Goal: Transaction & Acquisition: Book appointment/travel/reservation

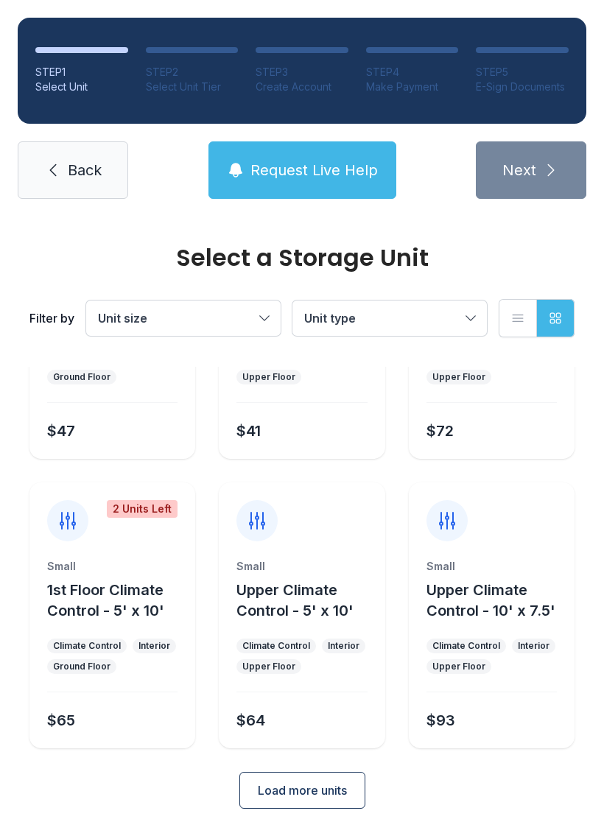
scroll to position [175, 0]
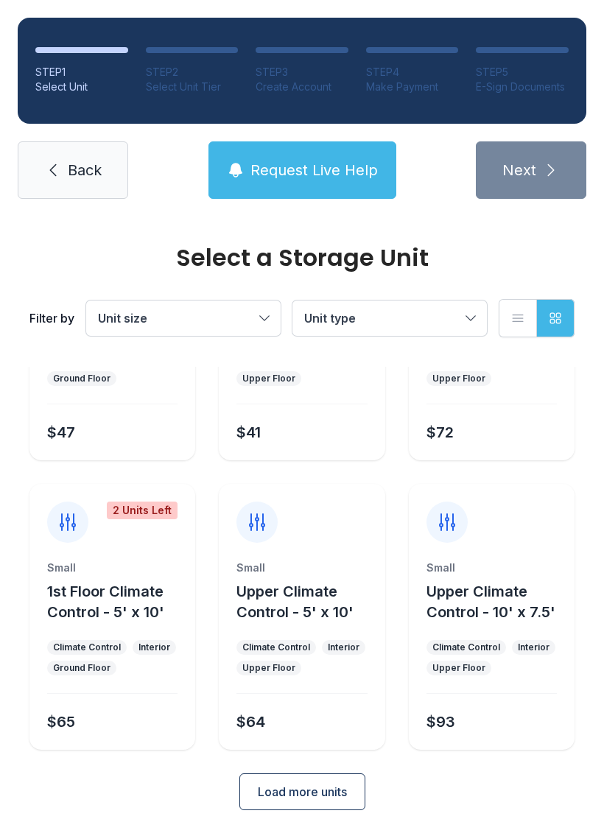
click at [202, 306] on button "Unit size" at bounding box center [183, 317] width 194 height 35
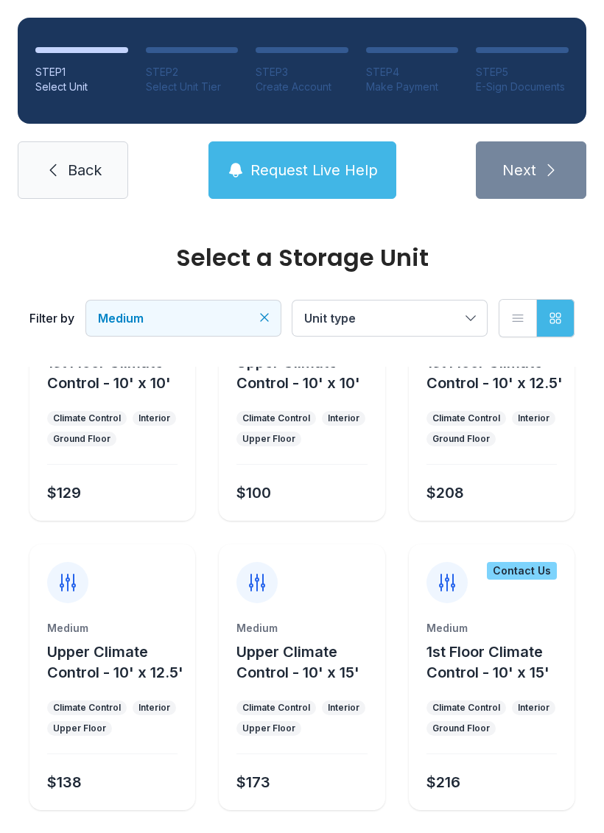
click at [498, 433] on ul "Climate Control Interior Ground Floor" at bounding box center [491, 428] width 130 height 35
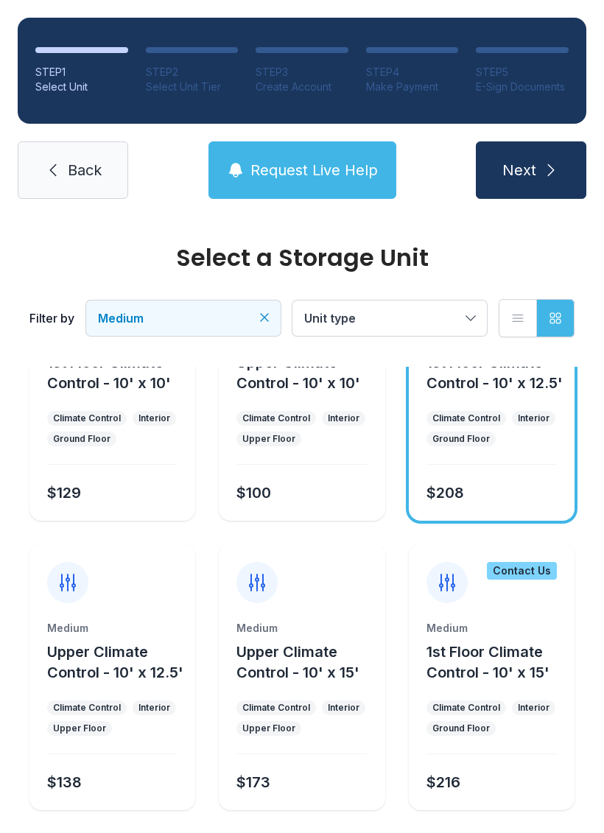
click at [518, 174] on span "Next" at bounding box center [519, 170] width 34 height 21
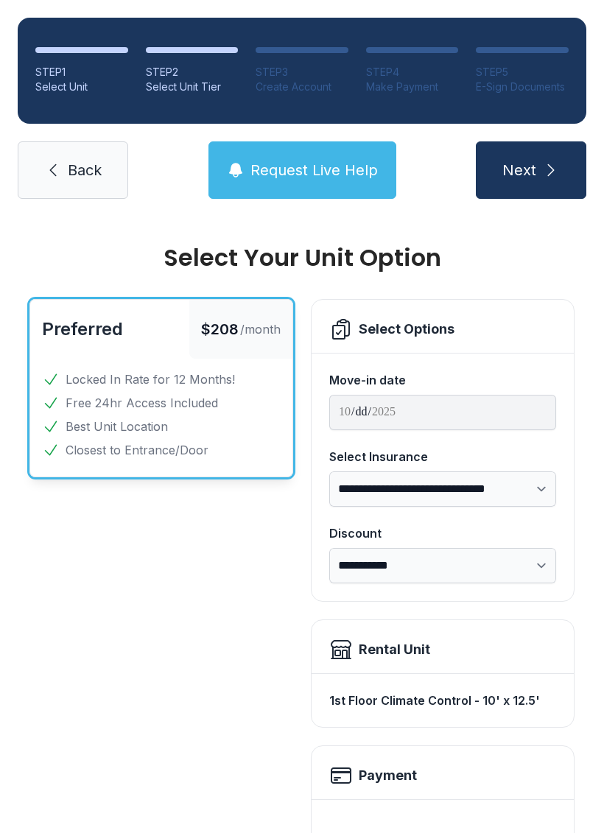
click at [72, 174] on span "Back" at bounding box center [85, 170] width 34 height 21
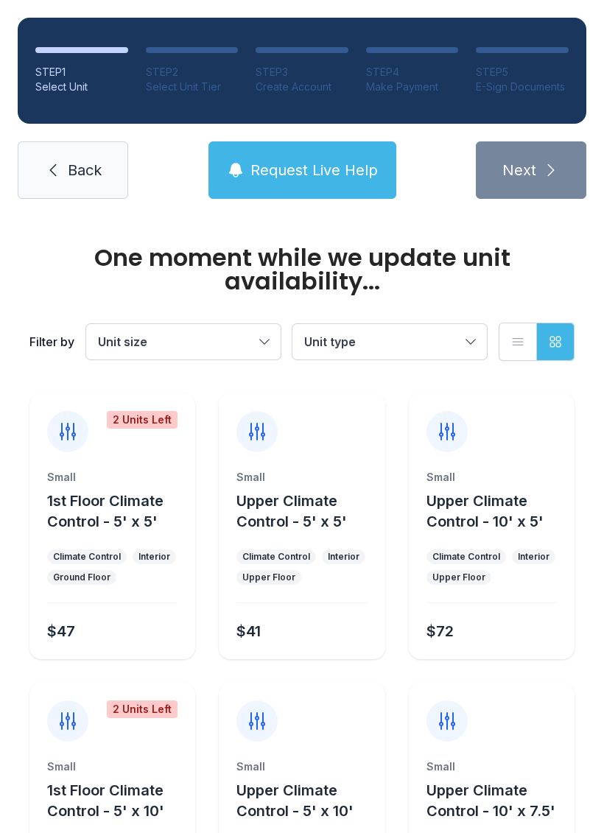
click at [47, 169] on icon at bounding box center [53, 170] width 18 height 18
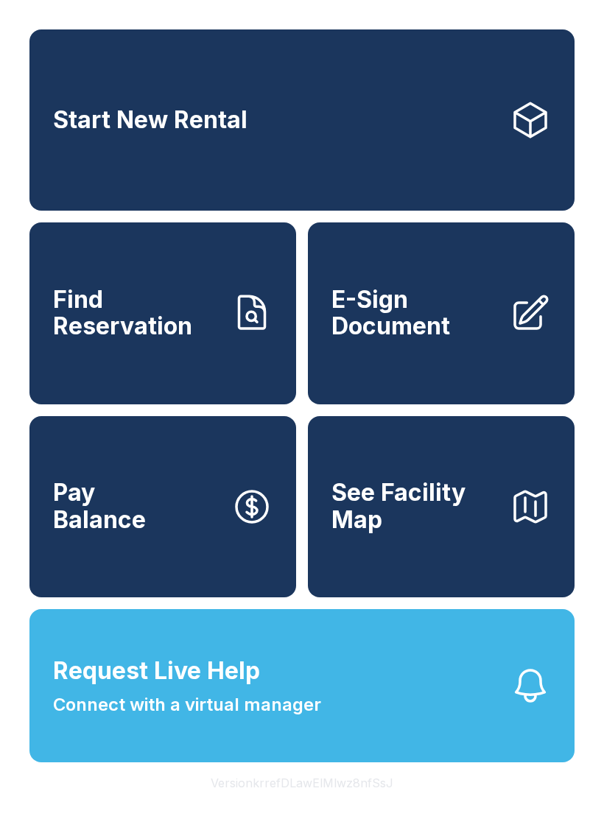
click at [147, 99] on link "Start New Rental" at bounding box center [301, 119] width 545 height 181
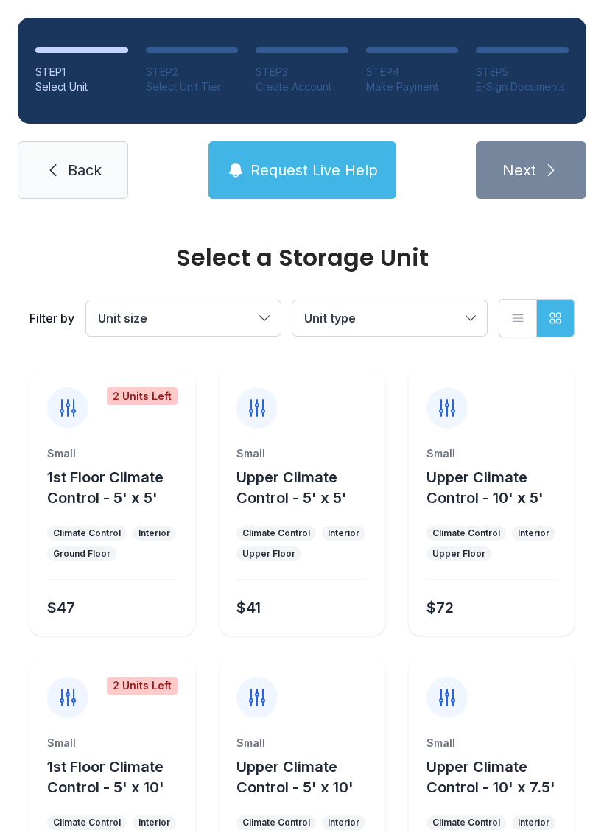
click at [518, 532] on div "Interior" at bounding box center [534, 533] width 32 height 12
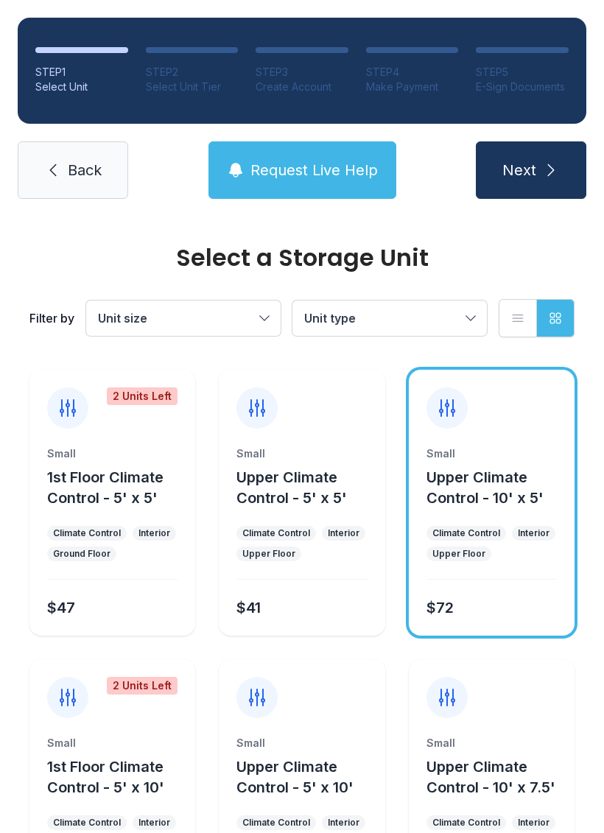
click at [491, 192] on button "Next" at bounding box center [531, 169] width 110 height 57
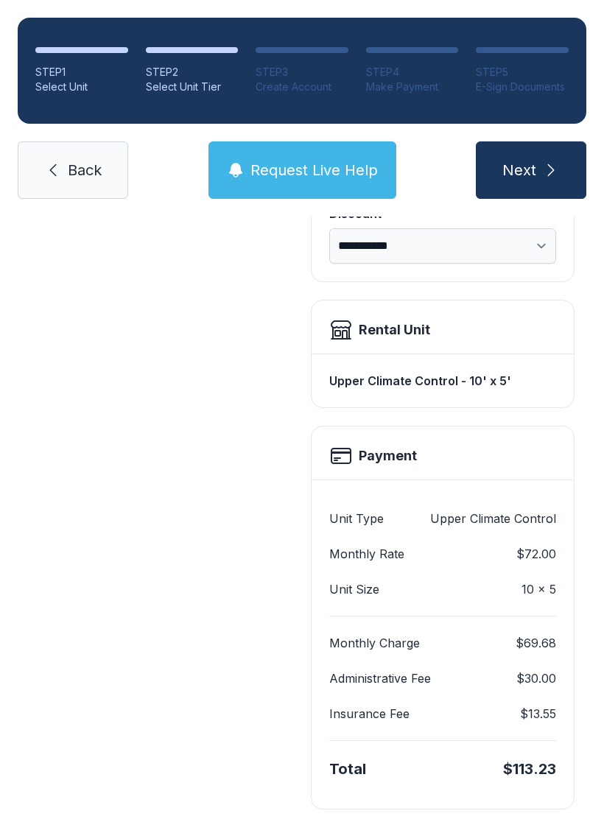
scroll to position [319, 0]
click at [551, 172] on icon "submit" at bounding box center [551, 170] width 7 height 12
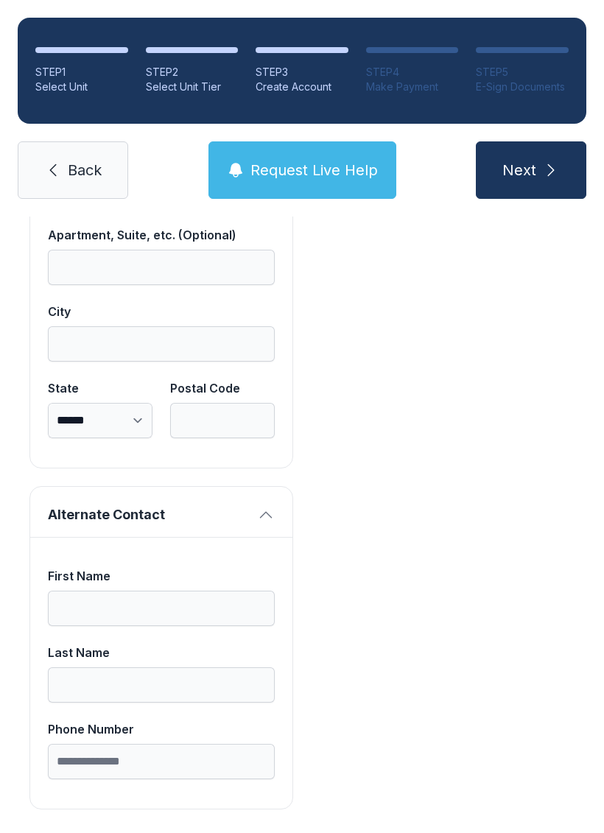
scroll to position [1261, 0]
click at [290, 175] on span "Request Live Help" at bounding box center [313, 170] width 127 height 21
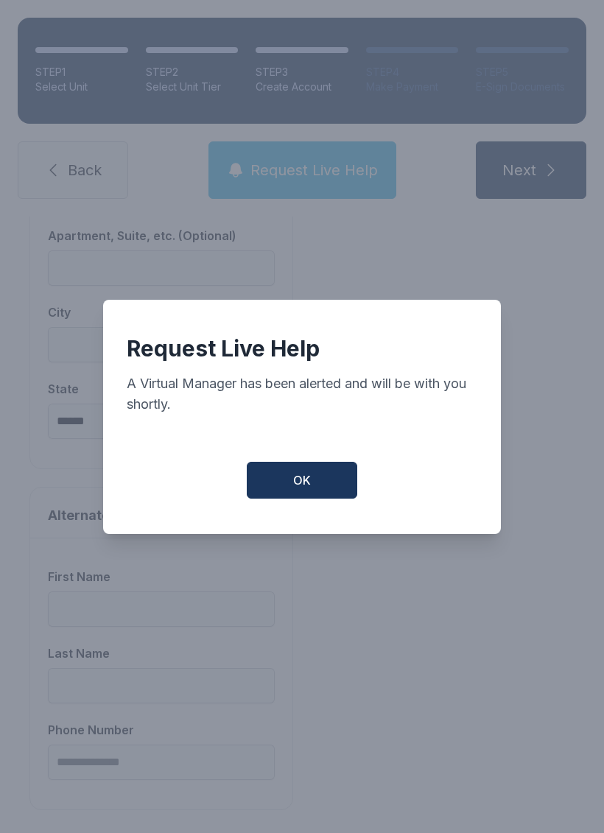
click at [311, 484] on button "OK" at bounding box center [302, 480] width 110 height 37
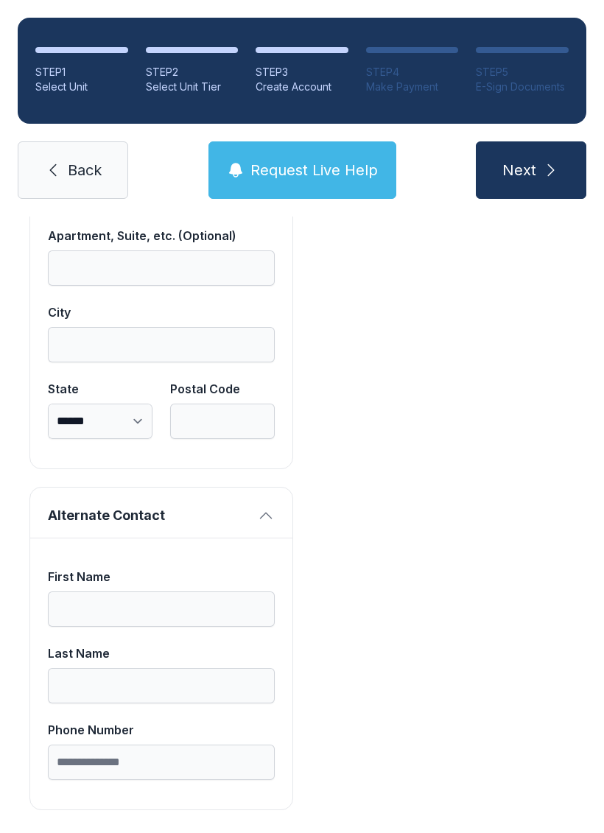
click at [53, 166] on icon at bounding box center [53, 170] width 18 height 18
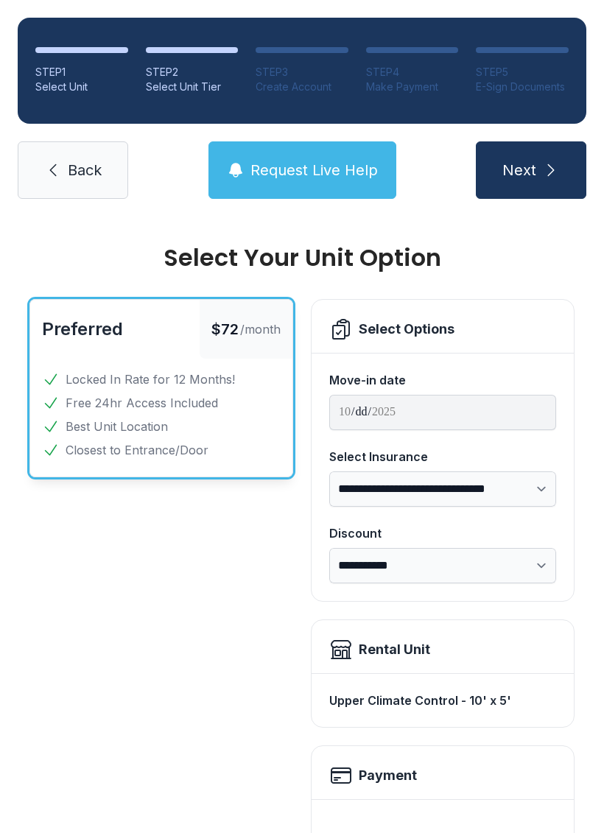
click at [59, 172] on icon at bounding box center [53, 170] width 18 height 18
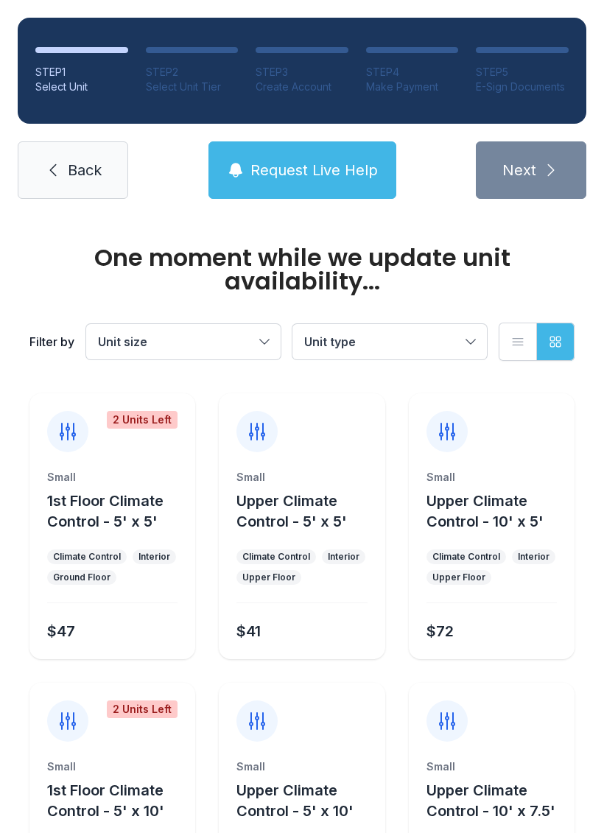
click at [74, 169] on span "Back" at bounding box center [85, 170] width 34 height 21
